Goal: Find specific page/section: Find specific page/section

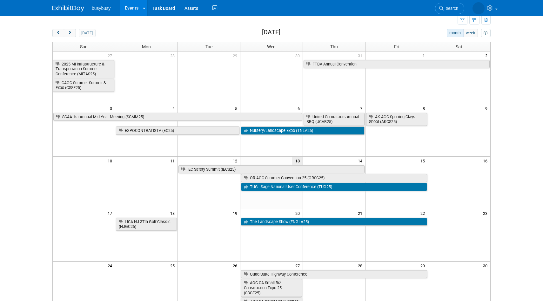
scroll to position [22, 0]
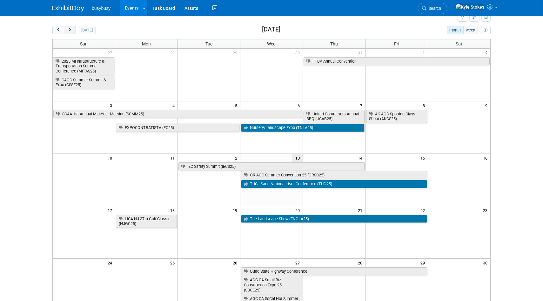
click at [70, 30] on span "next" at bounding box center [69, 30] width 5 height 4
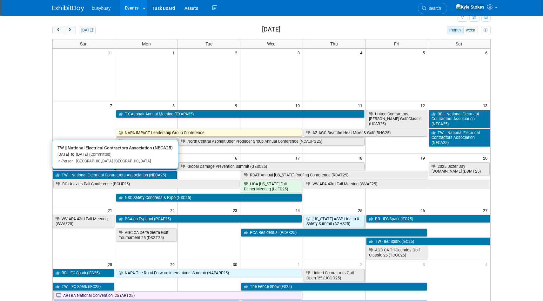
click at [135, 174] on link "TW || National Electrical Contractors Association (NECA25)" at bounding box center [115, 175] width 124 height 8
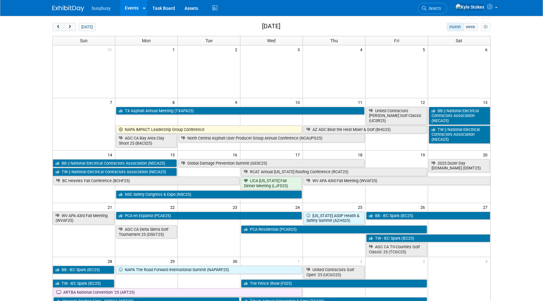
scroll to position [0, 0]
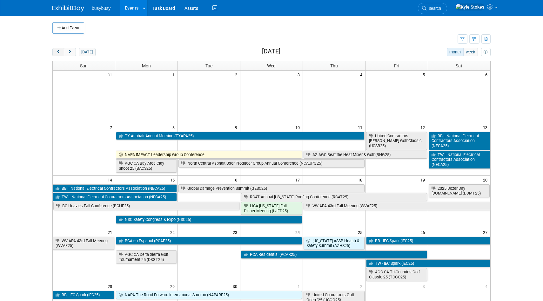
click at [60, 50] on span "prev" at bounding box center [58, 52] width 5 height 4
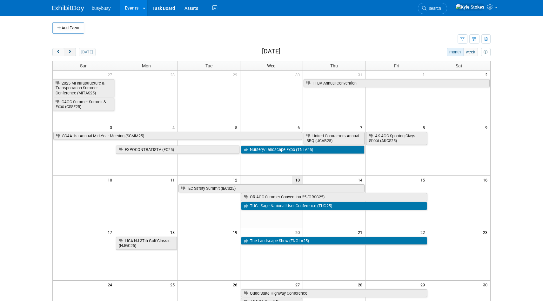
click at [71, 52] on span "next" at bounding box center [69, 52] width 5 height 4
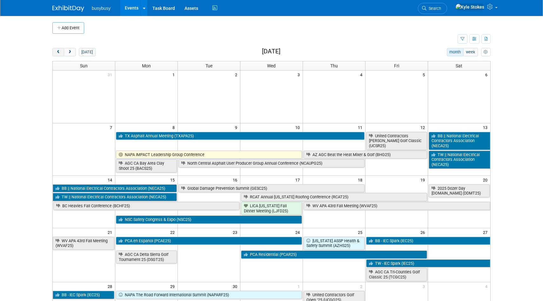
click at [56, 52] on span "prev" at bounding box center [58, 52] width 5 height 4
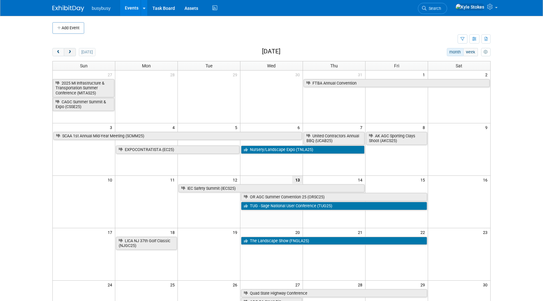
click at [68, 51] on span "next" at bounding box center [69, 52] width 5 height 4
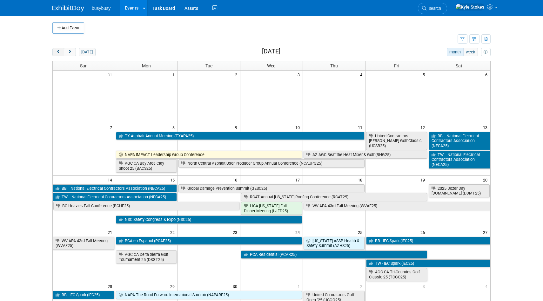
click at [61, 54] on button "prev" at bounding box center [58, 52] width 12 height 8
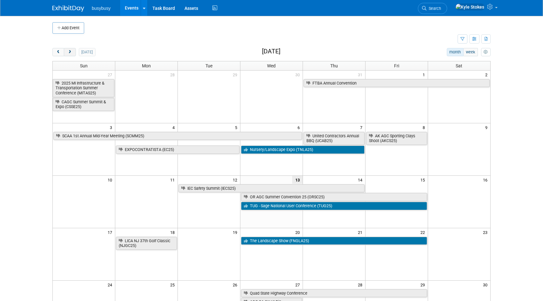
click at [68, 52] on span "next" at bounding box center [69, 52] width 5 height 4
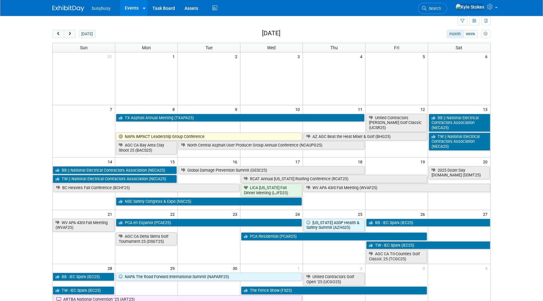
scroll to position [22, 0]
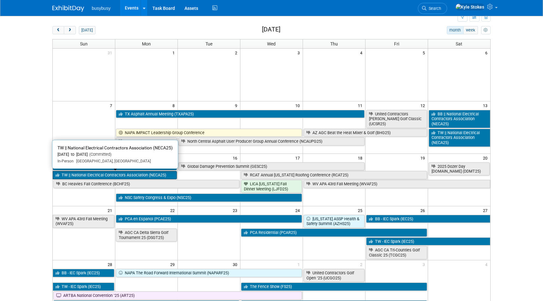
click at [145, 174] on link "TW || National Electrical Contractors Association (NECA25)" at bounding box center [115, 175] width 124 height 8
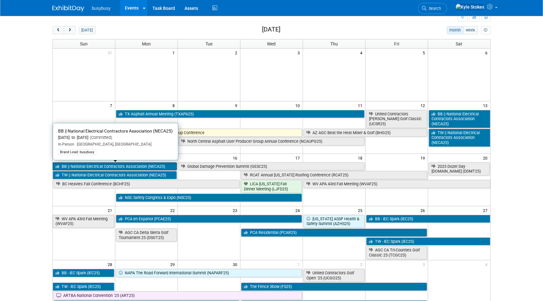
click at [85, 163] on link "BB || National Electrical Contractors Association (NECA25)" at bounding box center [115, 166] width 124 height 8
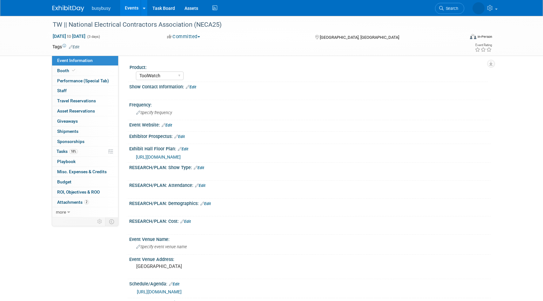
select select "ToolWatch"
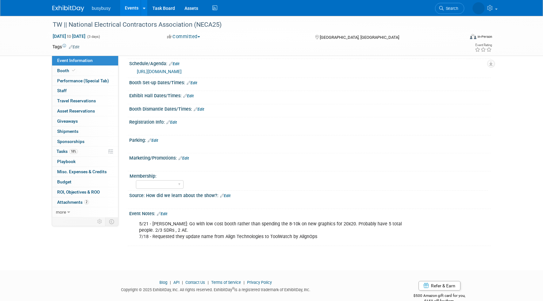
scroll to position [233, 0]
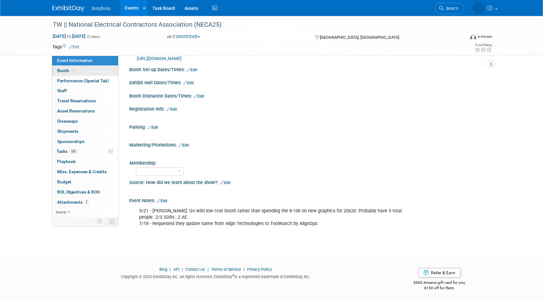
click at [63, 68] on link "Booth" at bounding box center [85, 71] width 66 height 10
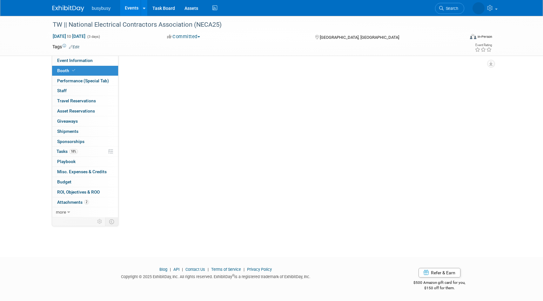
scroll to position [0, 0]
